Goal: Transaction & Acquisition: Book appointment/travel/reservation

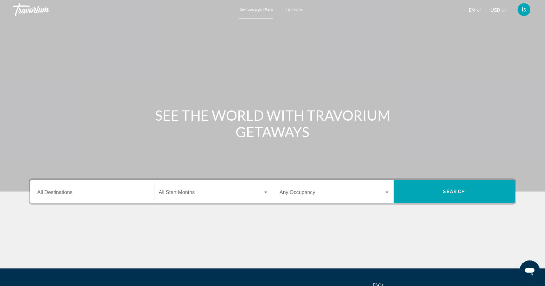
click at [188, 193] on span "Search widget" at bounding box center [211, 194] width 104 height 6
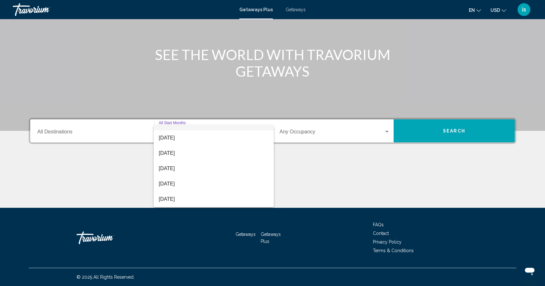
scroll to position [59, 0]
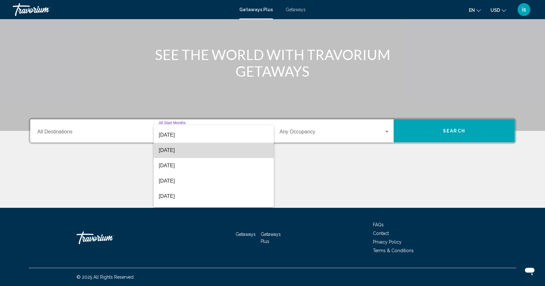
click at [172, 145] on span "[DATE]" at bounding box center [214, 150] width 110 height 15
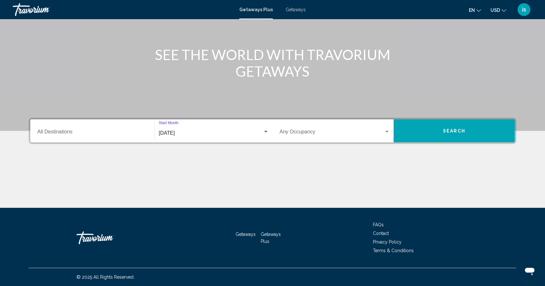
click at [299, 133] on span "Search widget" at bounding box center [332, 133] width 105 height 6
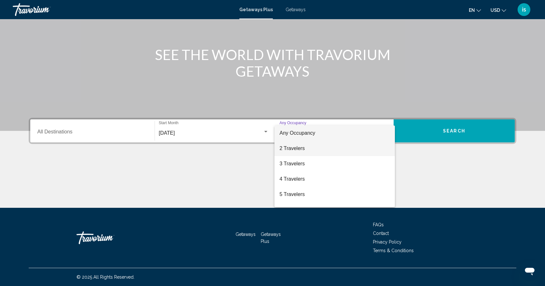
click at [296, 149] on span "2 Travelers" at bounding box center [335, 148] width 110 height 15
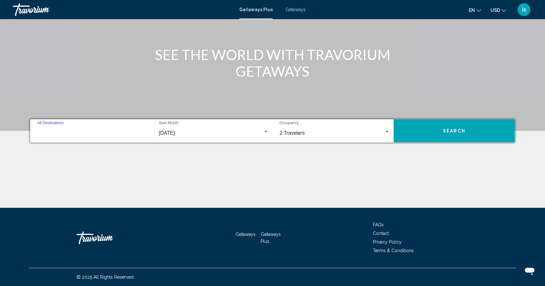
click at [45, 131] on input "Destination All Destinations" at bounding box center [92, 133] width 110 height 6
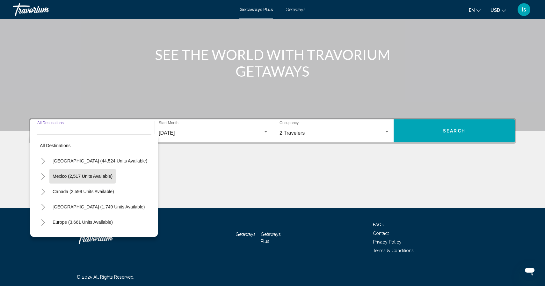
click at [84, 173] on span "Mexico (2,517 units available)" at bounding box center [83, 175] width 60 height 5
type input "**********"
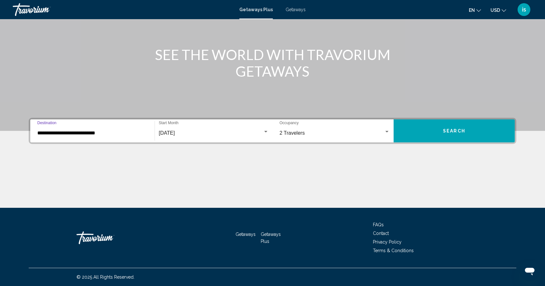
click at [443, 132] on button "Search" at bounding box center [454, 130] width 121 height 23
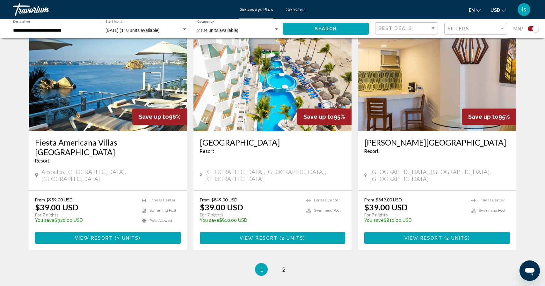
scroll to position [960, 0]
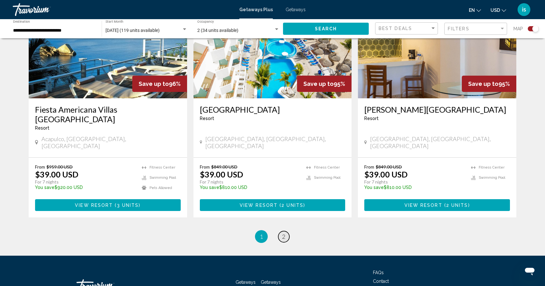
click at [283, 233] on span "2" at bounding box center [283, 236] width 3 height 7
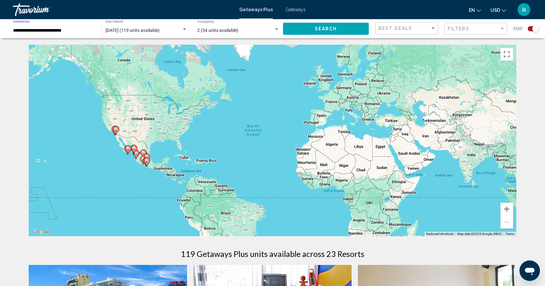
click at [46, 30] on input "**********" at bounding box center [54, 30] width 82 height 5
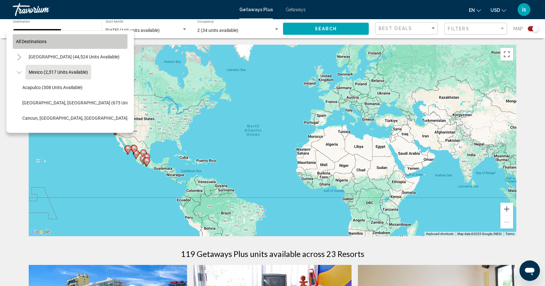
click at [33, 40] on span "All destinations" at bounding box center [31, 41] width 31 height 5
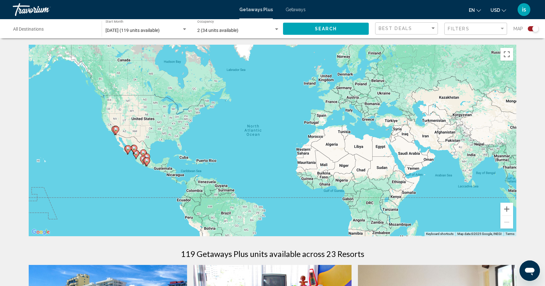
click at [305, 29] on button "Search" at bounding box center [326, 29] width 86 height 12
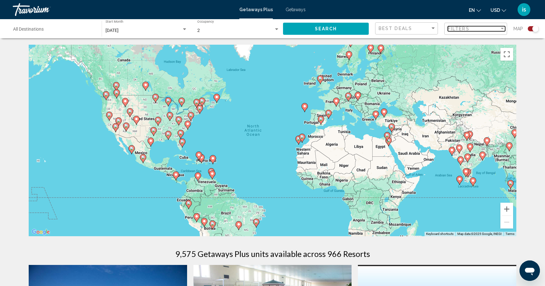
click at [457, 31] on span "Filters" at bounding box center [459, 28] width 22 height 5
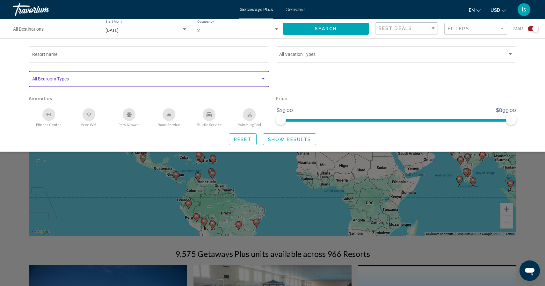
click at [112, 81] on span "Search widget" at bounding box center [146, 79] width 228 height 5
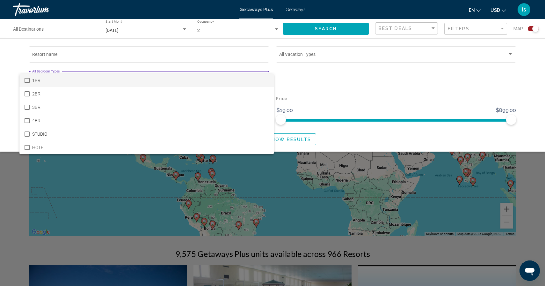
click at [11, 81] on div at bounding box center [272, 143] width 545 height 286
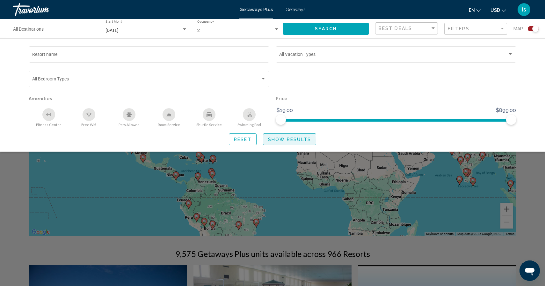
click at [275, 141] on span "Show Results" at bounding box center [289, 139] width 43 height 5
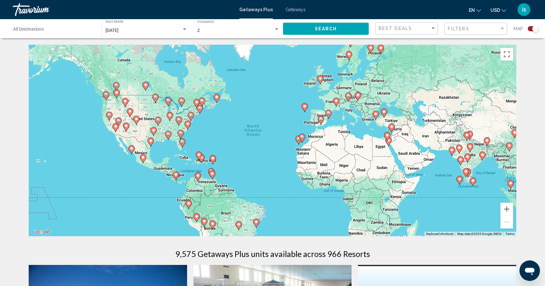
click at [472, 29] on div "Filters" at bounding box center [474, 28] width 52 height 5
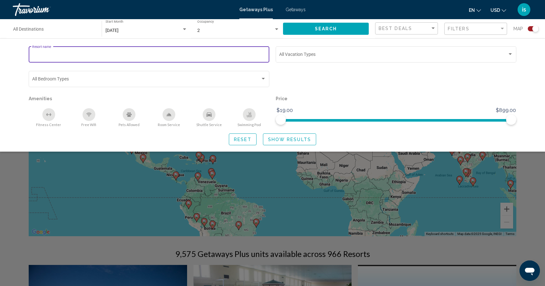
click at [58, 53] on input "Resort name" at bounding box center [149, 55] width 234 height 5
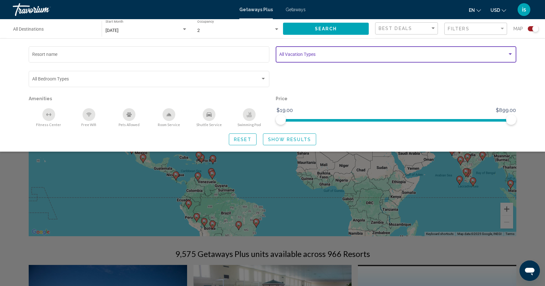
click at [280, 54] on span "Search widget" at bounding box center [393, 55] width 228 height 5
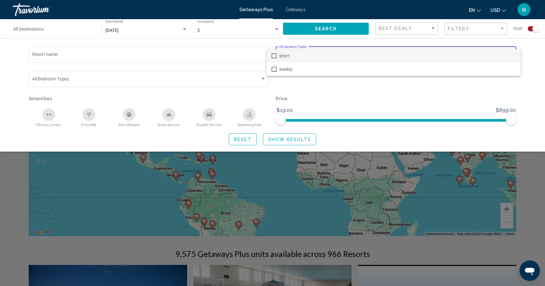
click at [301, 84] on div at bounding box center [272, 143] width 545 height 286
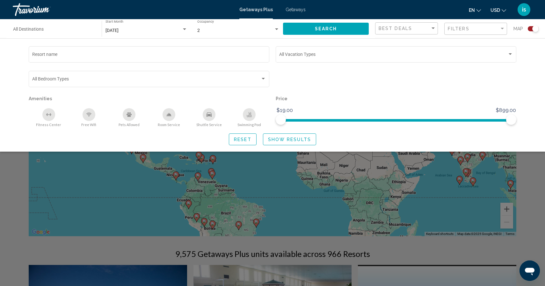
click at [23, 202] on div "Search widget" at bounding box center [272, 191] width 545 height 190
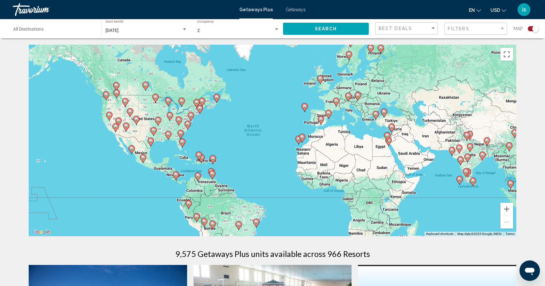
click at [65, 33] on div "Destination All Destinations" at bounding box center [54, 29] width 82 height 18
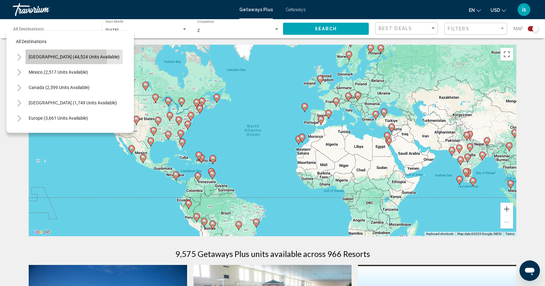
click at [59, 58] on span "[GEOGRAPHIC_DATA] (44,524 units available)" at bounding box center [74, 56] width 91 height 5
type input "**********"
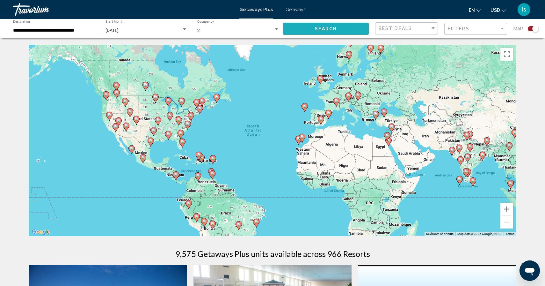
click at [299, 27] on button "Search" at bounding box center [326, 29] width 86 height 12
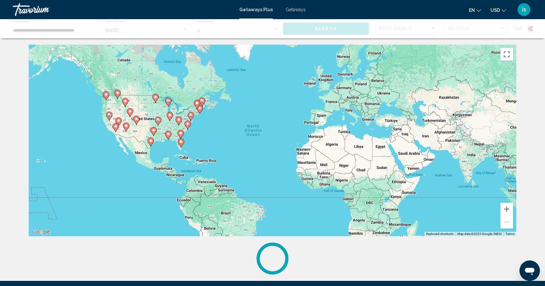
click at [143, 30] on div "[DATE]" at bounding box center [144, 30] width 76 height 5
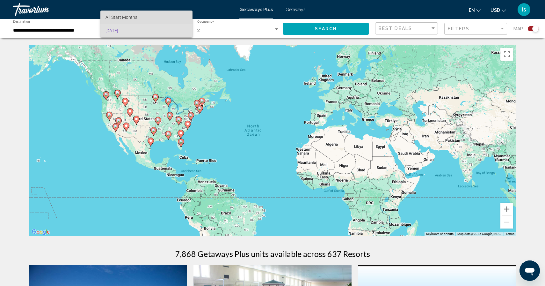
click at [131, 18] on span "All Start Months" at bounding box center [122, 17] width 32 height 5
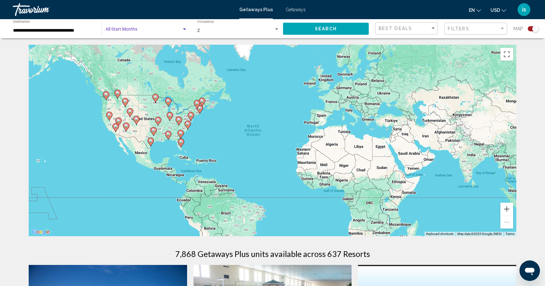
click at [131, 31] on span "Search widget" at bounding box center [144, 30] width 76 height 5
click at [121, 30] on span "All Start Months" at bounding box center [122, 30] width 32 height 5
click at [341, 29] on button "Search" at bounding box center [326, 29] width 86 height 12
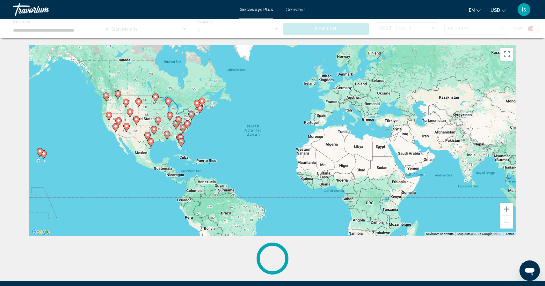
click at [292, 11] on span "Getaways" at bounding box center [296, 9] width 20 height 5
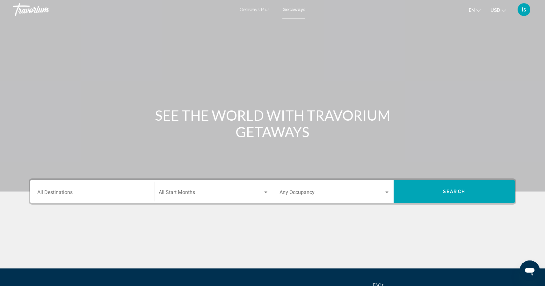
click at [94, 192] on input "Destination All Destinations" at bounding box center [92, 194] width 110 height 6
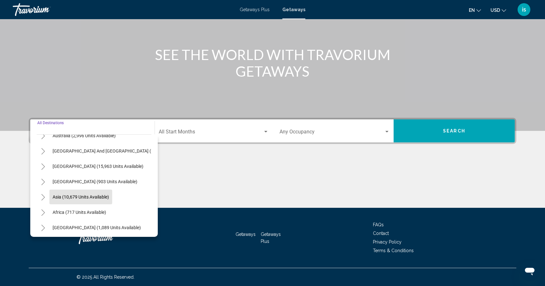
scroll to position [103, 0]
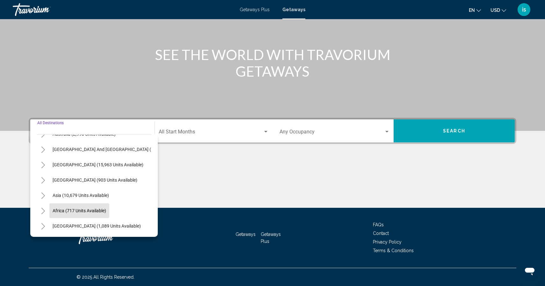
click at [77, 213] on span "Africa (717 units available)" at bounding box center [80, 210] width 54 height 5
type input "**********"
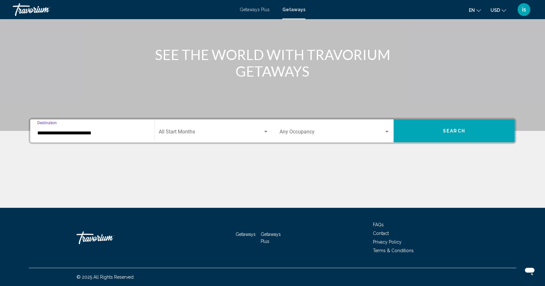
click at [212, 131] on span "Search widget" at bounding box center [211, 133] width 104 height 6
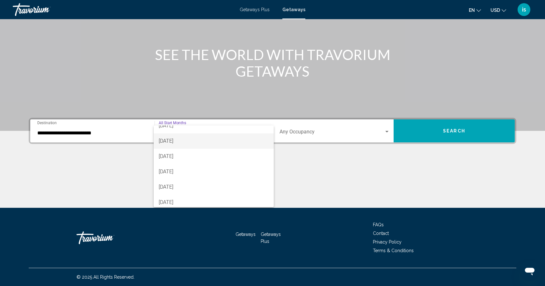
scroll to position [39, 0]
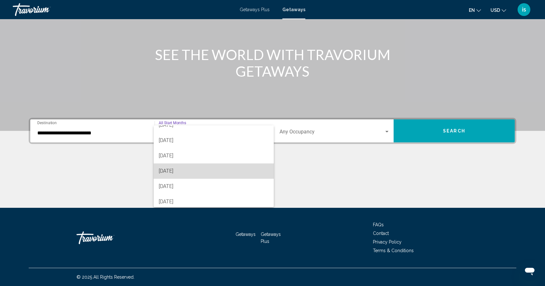
click at [184, 173] on span "[DATE]" at bounding box center [214, 170] width 110 height 15
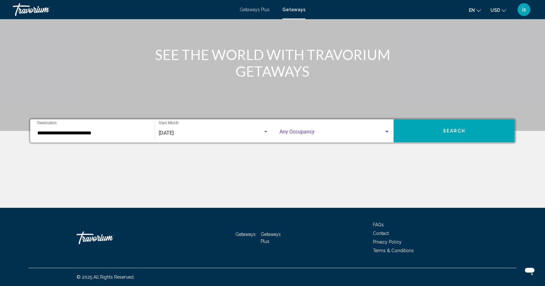
click at [299, 134] on span "Search widget" at bounding box center [332, 133] width 105 height 6
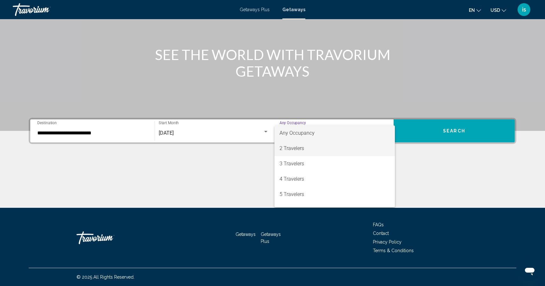
click at [296, 150] on span "2 Travelers" at bounding box center [335, 148] width 110 height 15
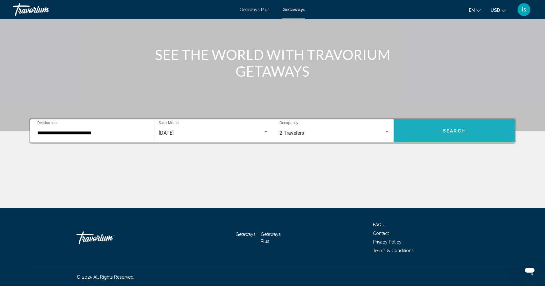
click at [443, 133] on button "Search" at bounding box center [454, 130] width 121 height 23
